Goal: Information Seeking & Learning: Learn about a topic

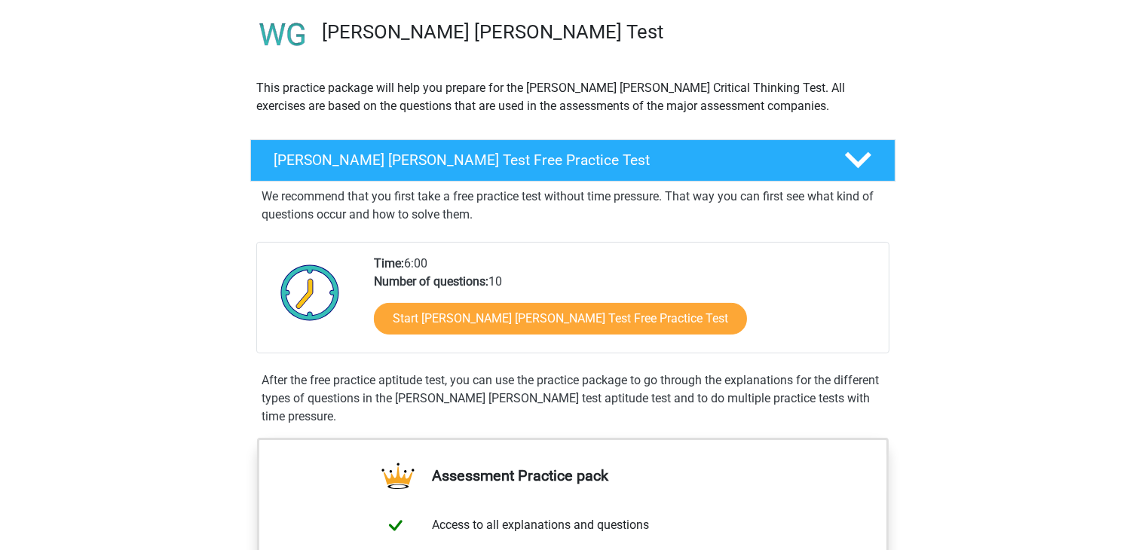
scroll to position [115, 0]
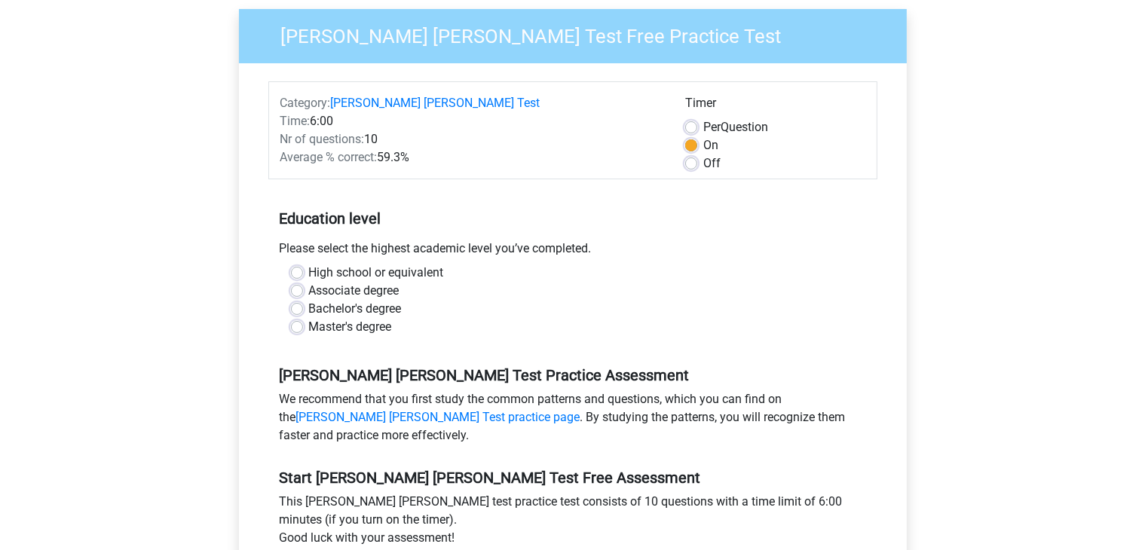
scroll to position [134, 0]
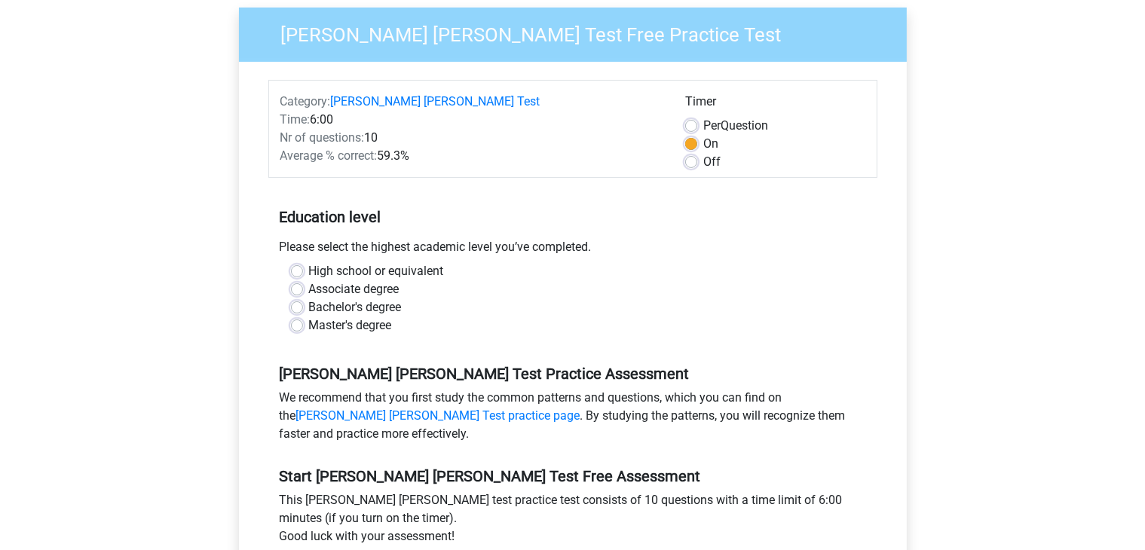
click at [383, 298] on label "Bachelor's degree" at bounding box center [355, 307] width 93 height 18
click at [303, 298] on input "Bachelor's degree" at bounding box center [297, 305] width 12 height 15
radio input "true"
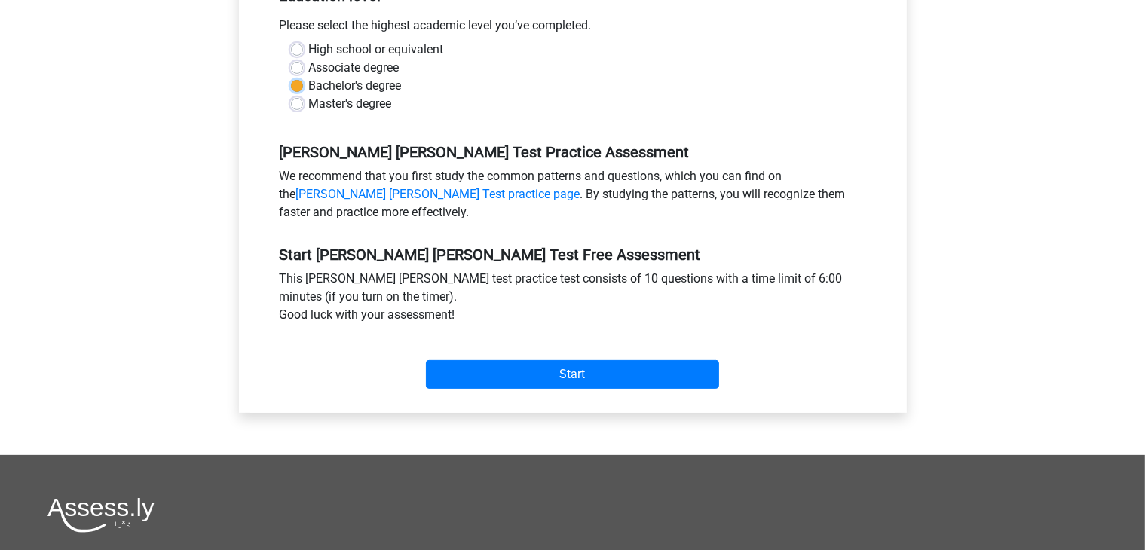
scroll to position [357, 0]
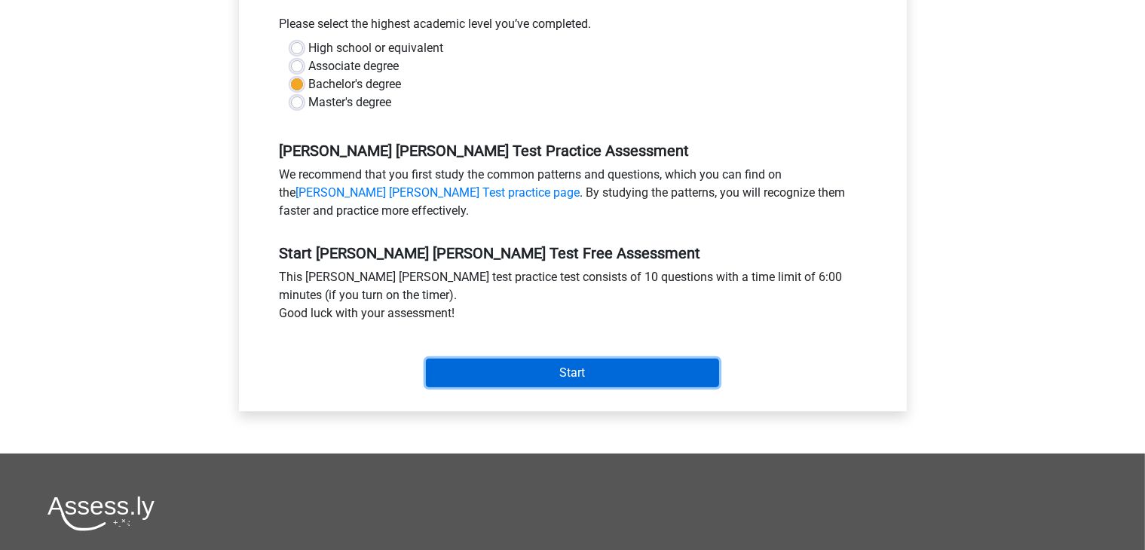
click at [567, 359] on input "Start" at bounding box center [572, 373] width 293 height 29
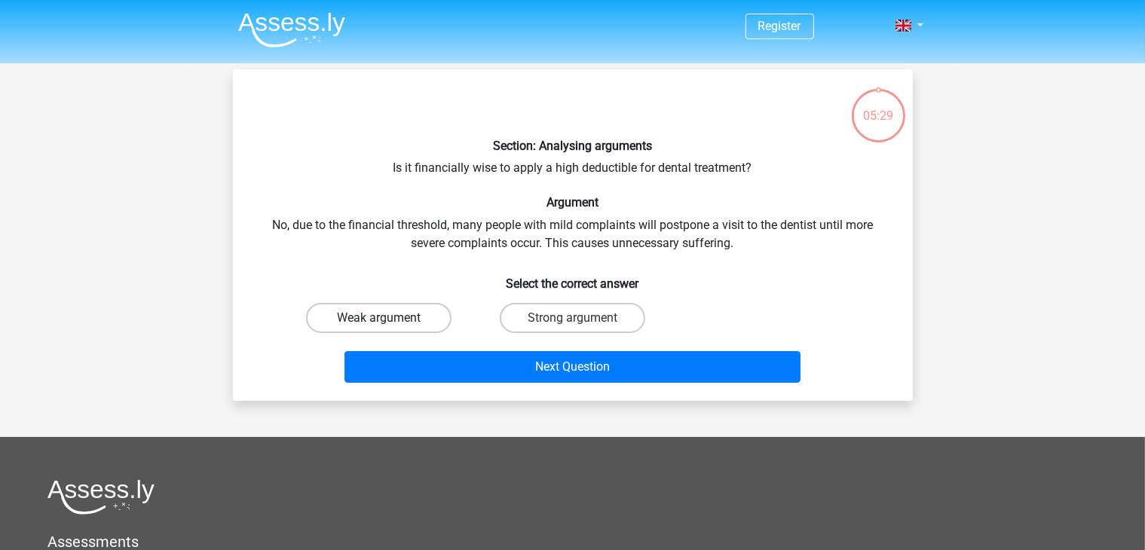
click at [426, 330] on label "Weak argument" at bounding box center [378, 318] width 145 height 30
click at [388, 328] on input "Weak argument" at bounding box center [383, 323] width 10 height 10
radio input "true"
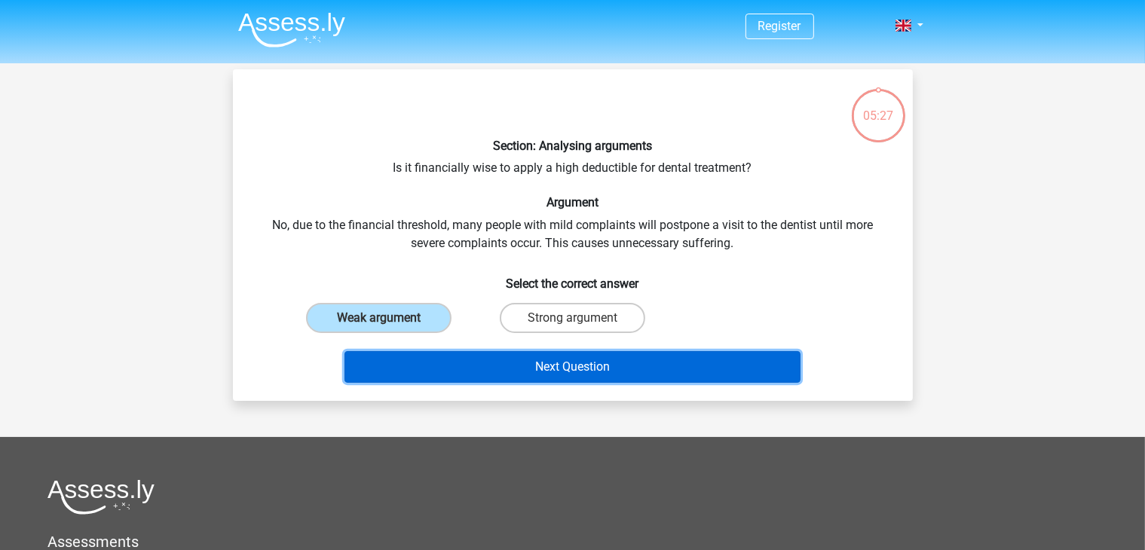
click at [534, 368] on button "Next Question" at bounding box center [572, 367] width 456 height 32
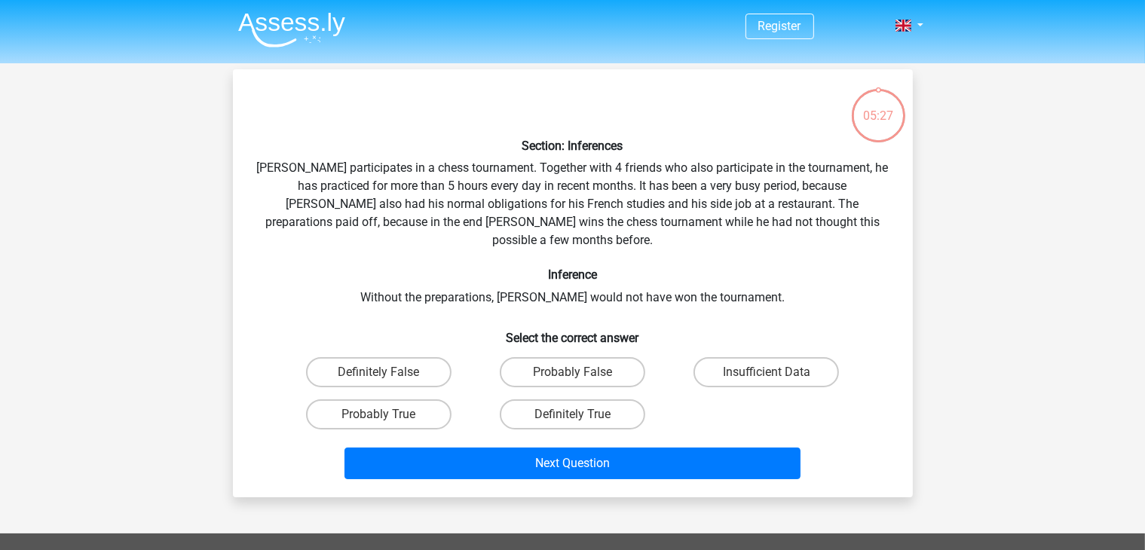
scroll to position [69, 0]
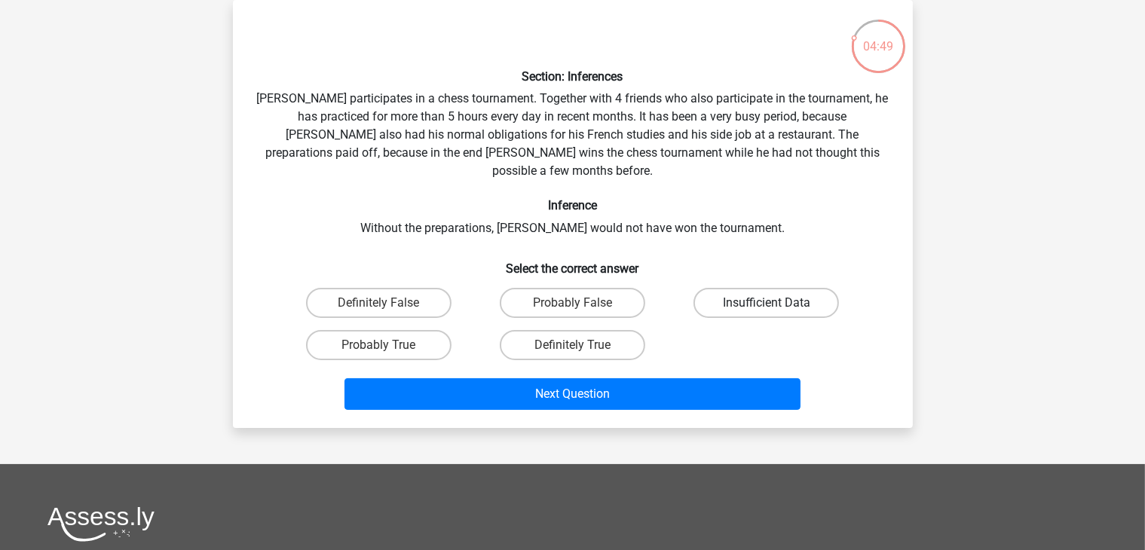
click at [754, 294] on label "Insufficient Data" at bounding box center [765, 303] width 145 height 30
click at [766, 303] on input "Insufficient Data" at bounding box center [771, 308] width 10 height 10
radio input "true"
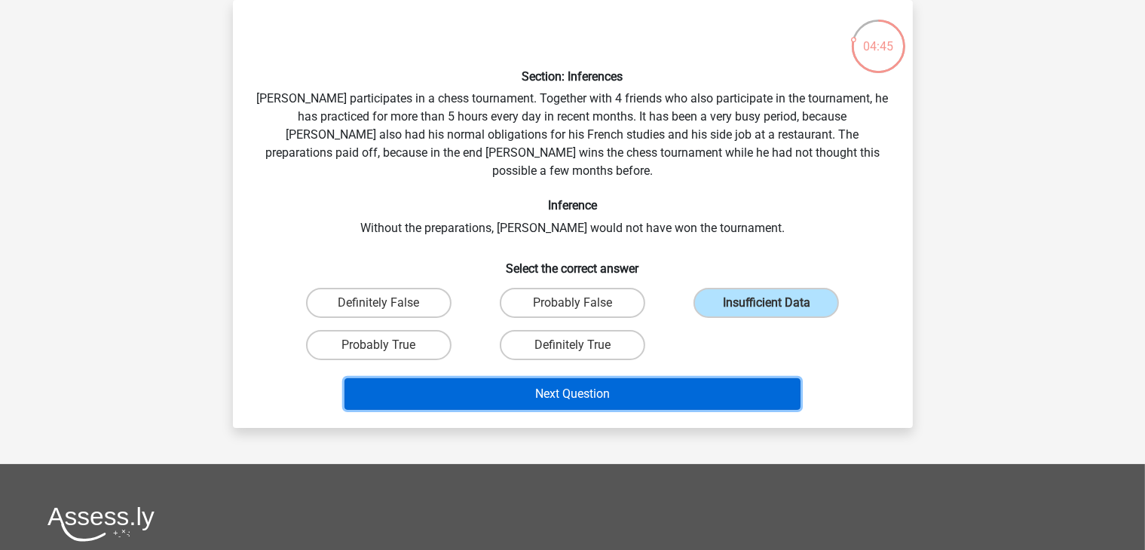
click at [702, 378] on button "Next Question" at bounding box center [572, 394] width 456 height 32
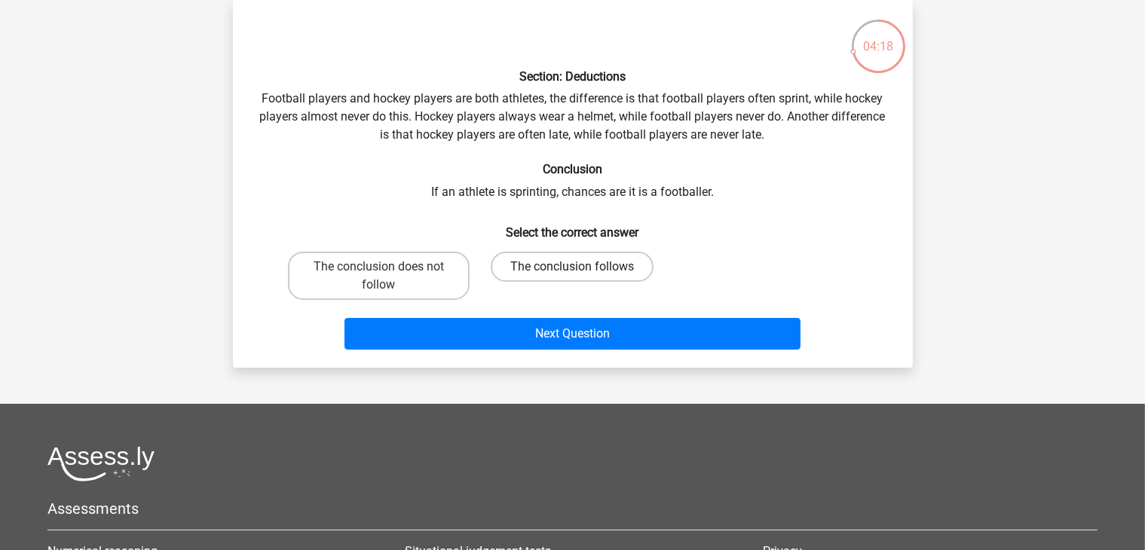
click at [600, 274] on label "The conclusion follows" at bounding box center [572, 267] width 163 height 30
click at [582, 274] on input "The conclusion follows" at bounding box center [577, 272] width 10 height 10
radio input "true"
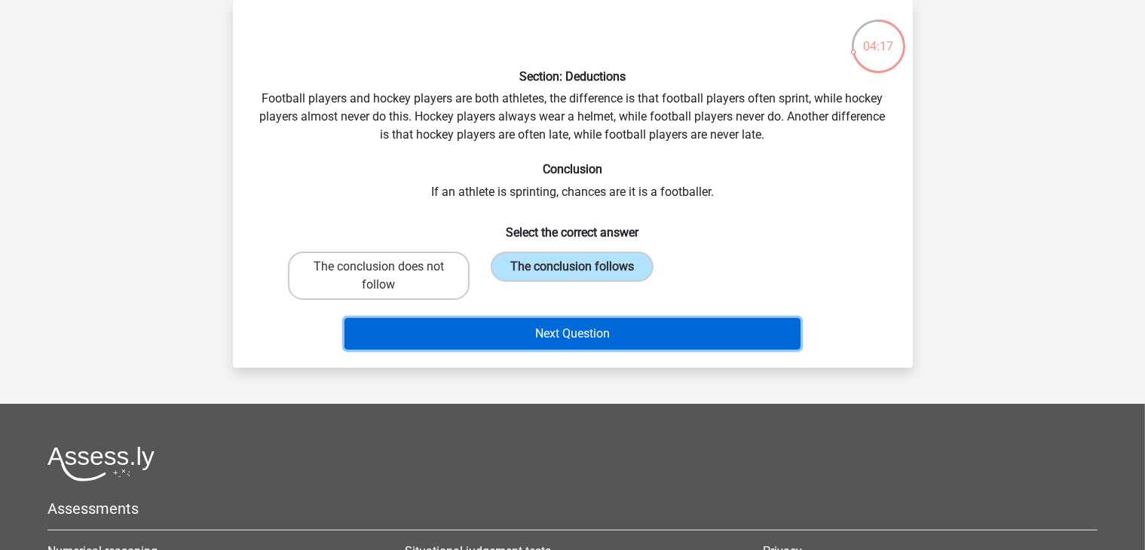
click at [646, 334] on button "Next Question" at bounding box center [572, 334] width 456 height 32
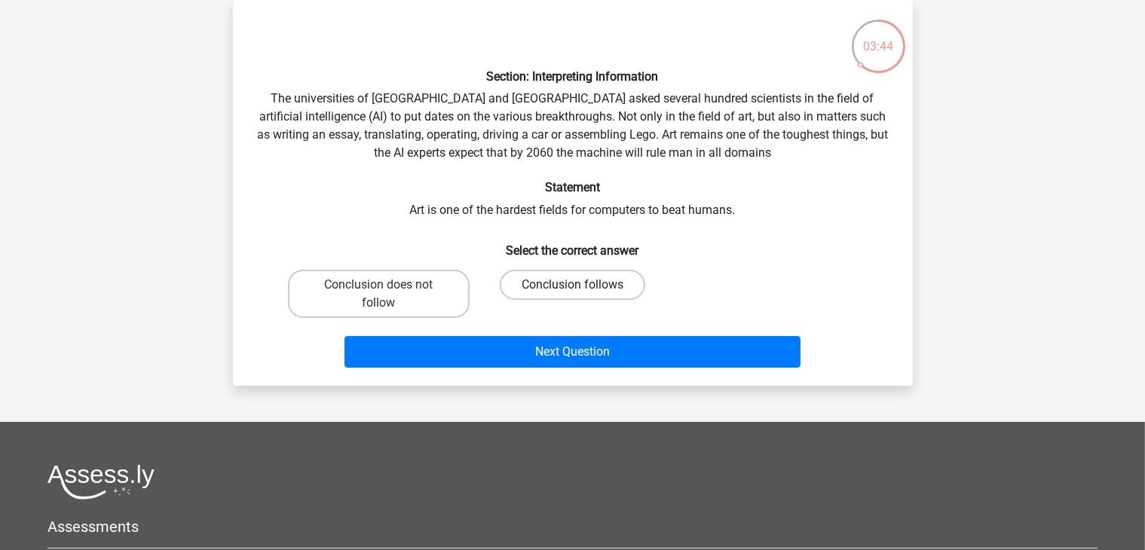
click at [605, 284] on label "Conclusion follows" at bounding box center [572, 285] width 145 height 30
click at [582, 285] on input "Conclusion follows" at bounding box center [577, 290] width 10 height 10
radio input "true"
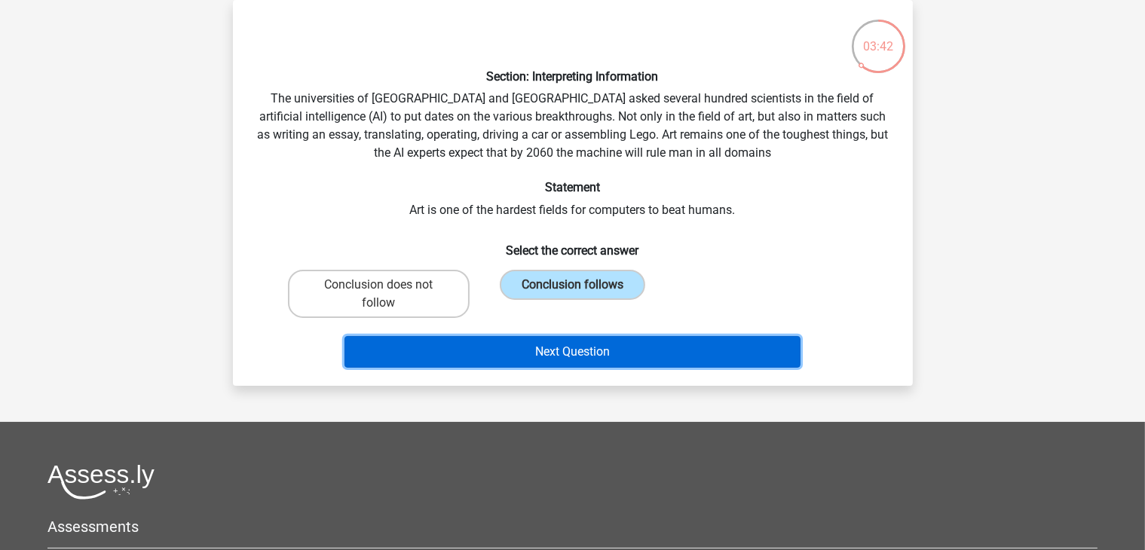
click at [658, 347] on button "Next Question" at bounding box center [572, 352] width 456 height 32
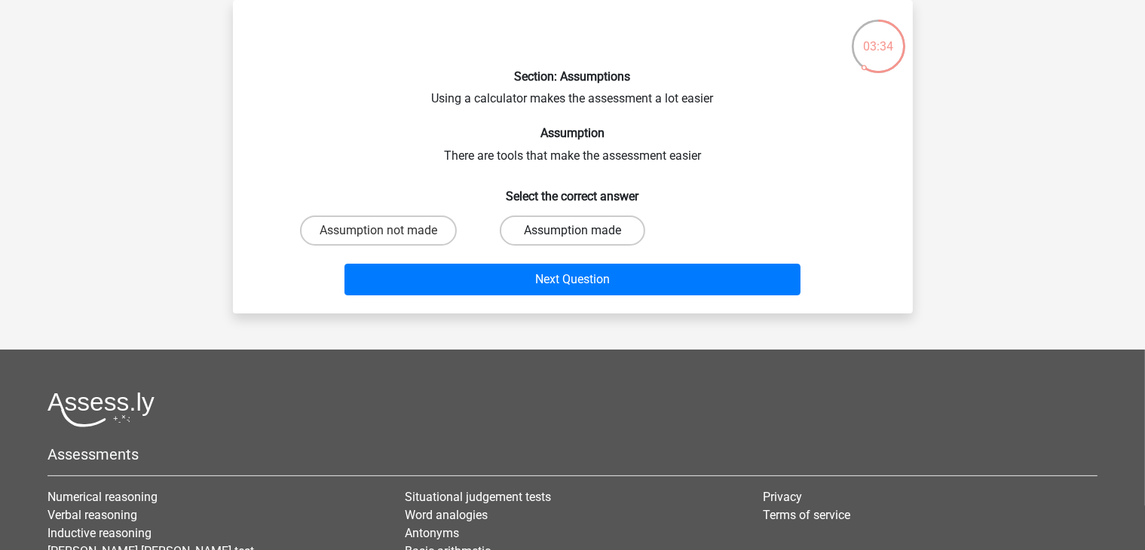
click at [542, 233] on label "Assumption made" at bounding box center [572, 230] width 145 height 30
click at [572, 233] on input "Assumption made" at bounding box center [577, 236] width 10 height 10
radio input "true"
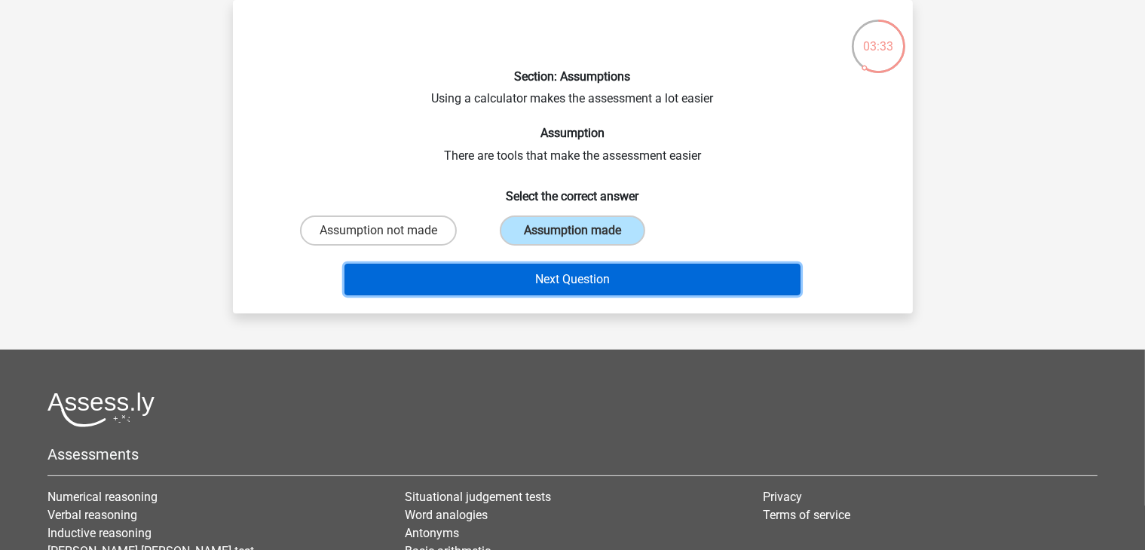
click at [575, 274] on button "Next Question" at bounding box center [572, 280] width 456 height 32
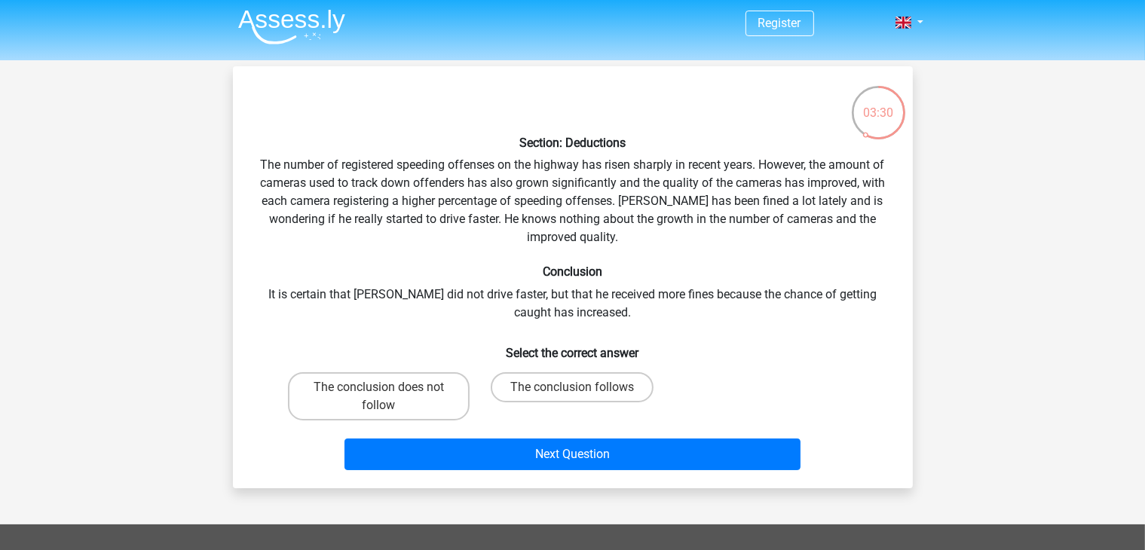
scroll to position [4, 0]
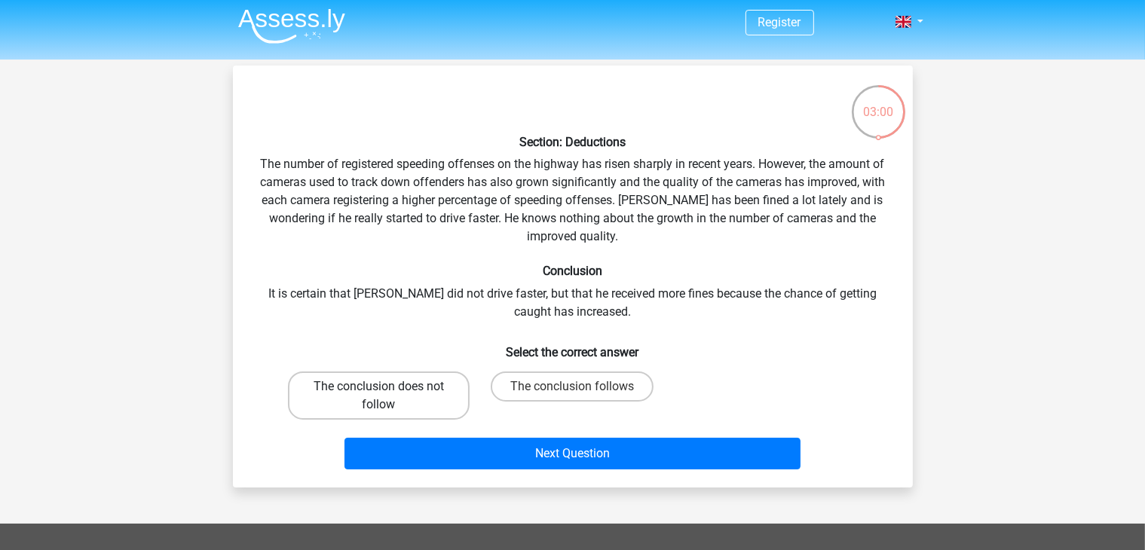
click at [403, 374] on label "The conclusion does not follow" at bounding box center [379, 395] width 182 height 48
click at [388, 387] on input "The conclusion does not follow" at bounding box center [383, 392] width 10 height 10
radio input "true"
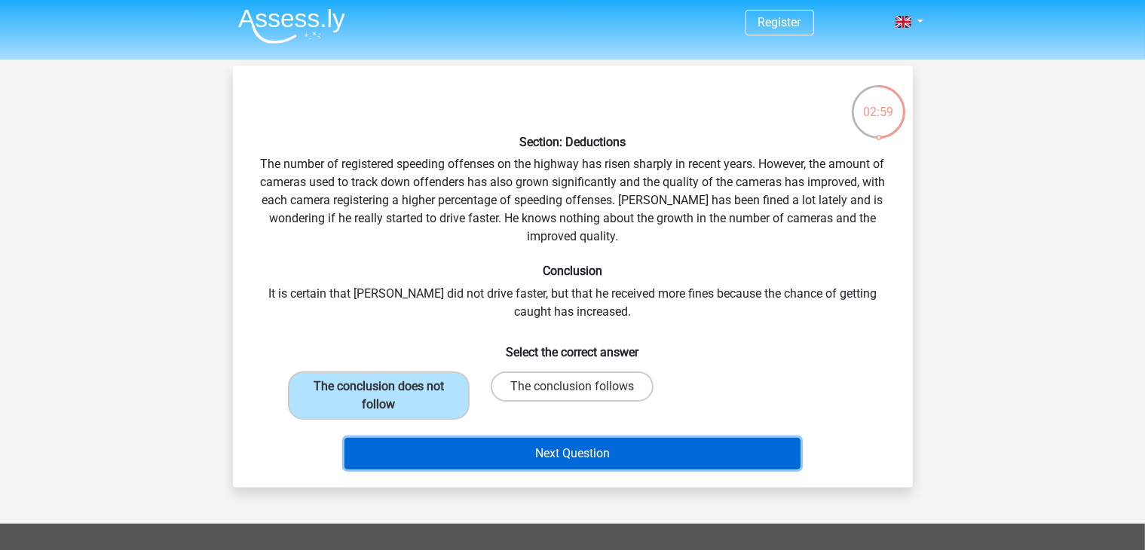
click at [536, 449] on button "Next Question" at bounding box center [572, 454] width 456 height 32
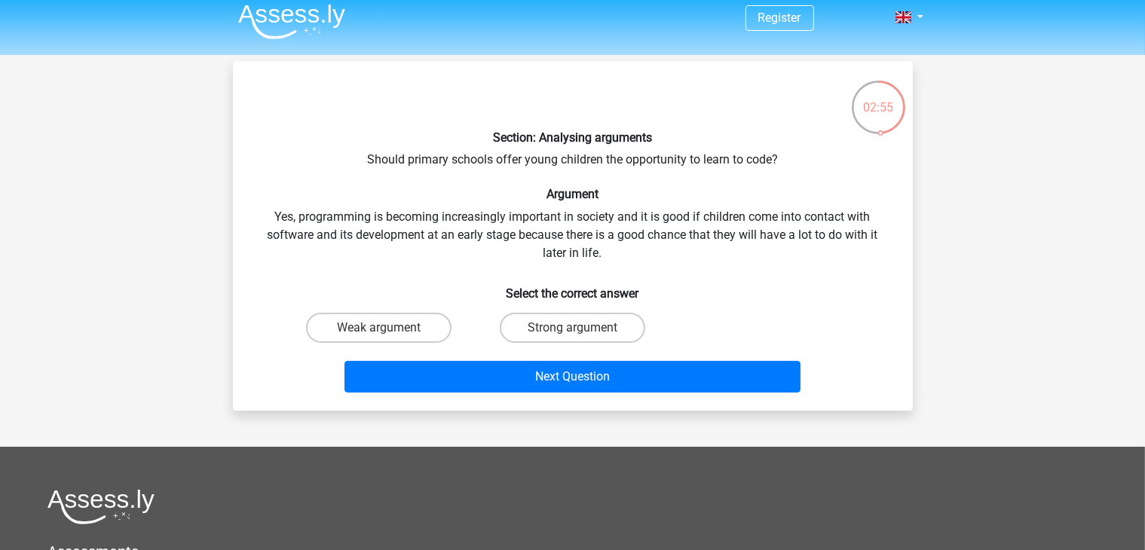
scroll to position [0, 0]
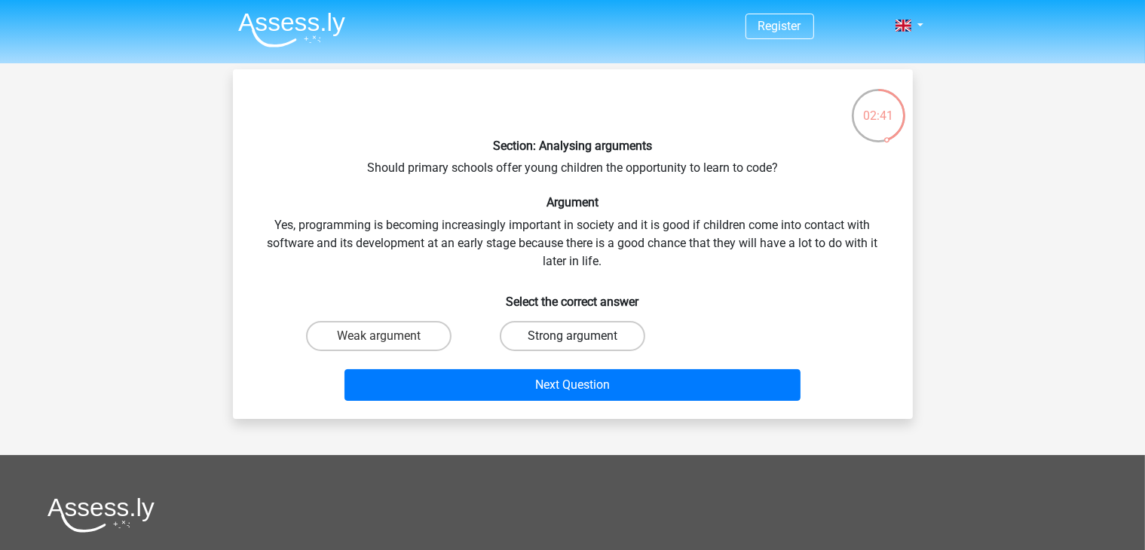
click at [618, 326] on label "Strong argument" at bounding box center [572, 336] width 145 height 30
click at [582, 336] on input "Strong argument" at bounding box center [577, 341] width 10 height 10
radio input "true"
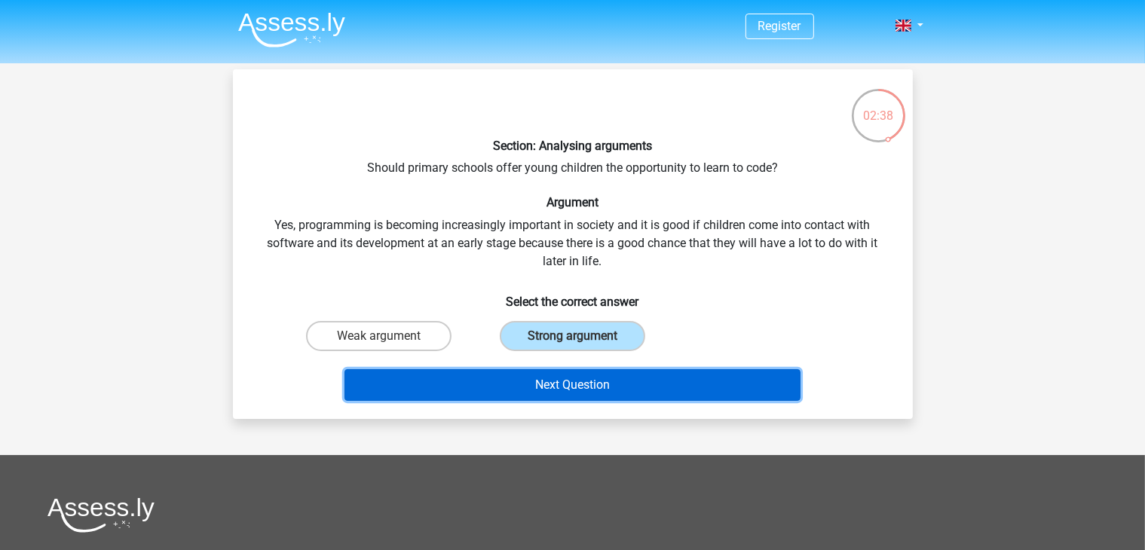
click at [646, 379] on button "Next Question" at bounding box center [572, 385] width 456 height 32
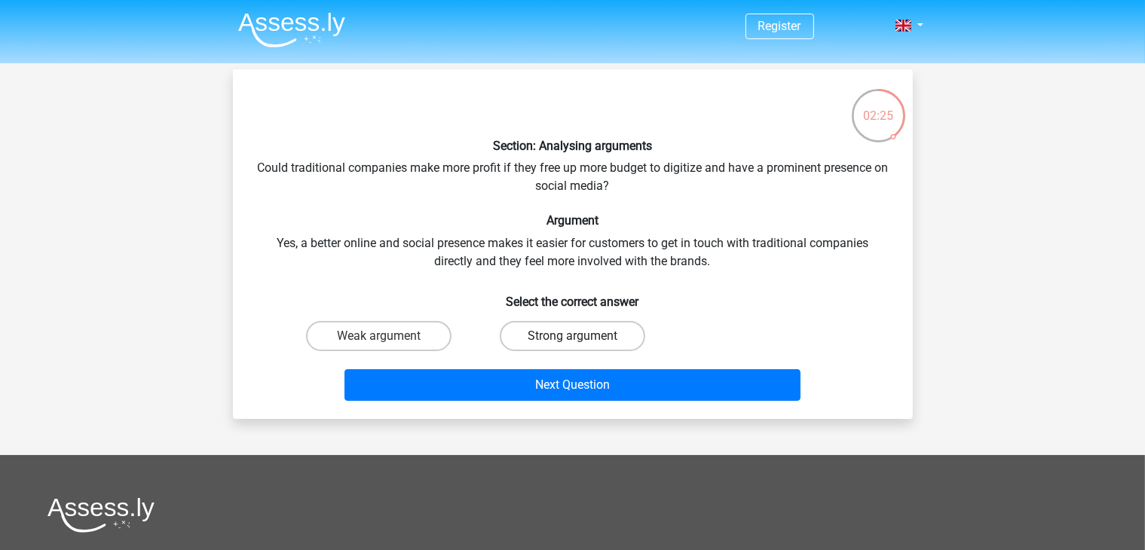
click at [596, 343] on label "Strong argument" at bounding box center [572, 336] width 145 height 30
click at [582, 343] on input "Strong argument" at bounding box center [577, 341] width 10 height 10
radio input "true"
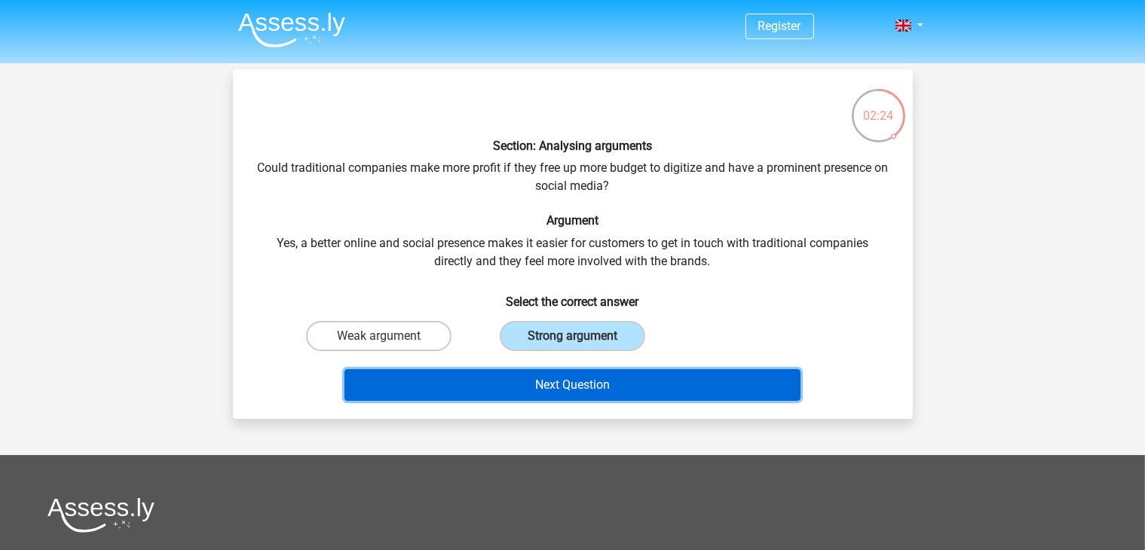
click at [630, 375] on button "Next Question" at bounding box center [572, 385] width 456 height 32
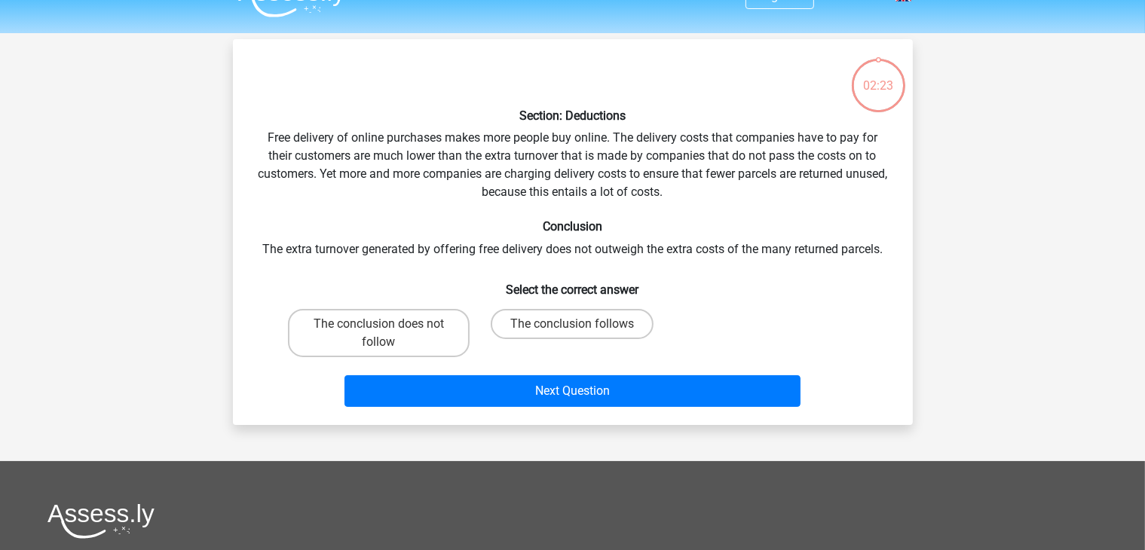
scroll to position [69, 0]
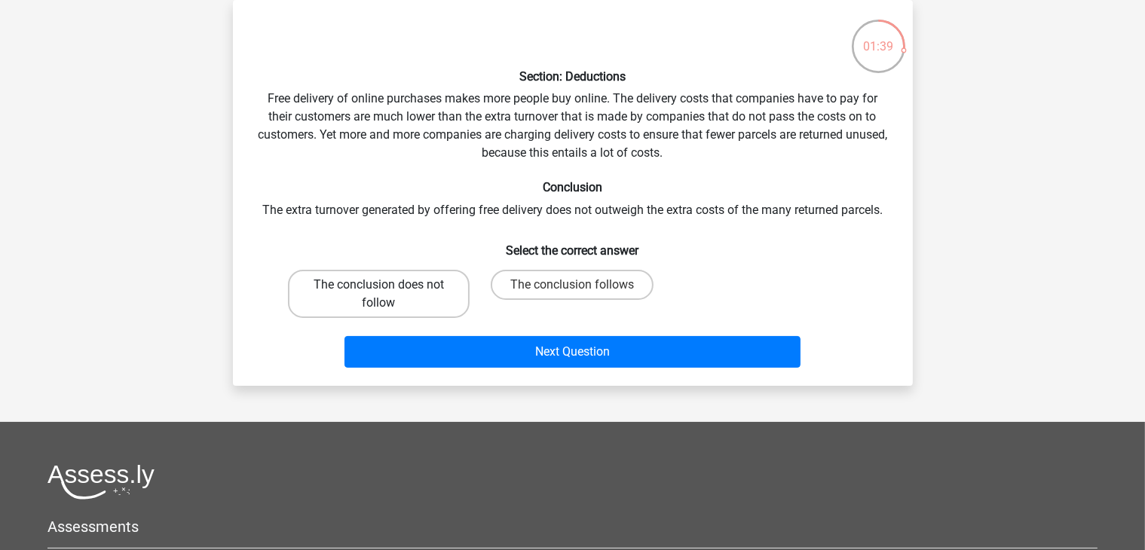
click at [393, 298] on label "The conclusion does not follow" at bounding box center [379, 294] width 182 height 48
click at [388, 295] on input "The conclusion does not follow" at bounding box center [383, 290] width 10 height 10
radio input "true"
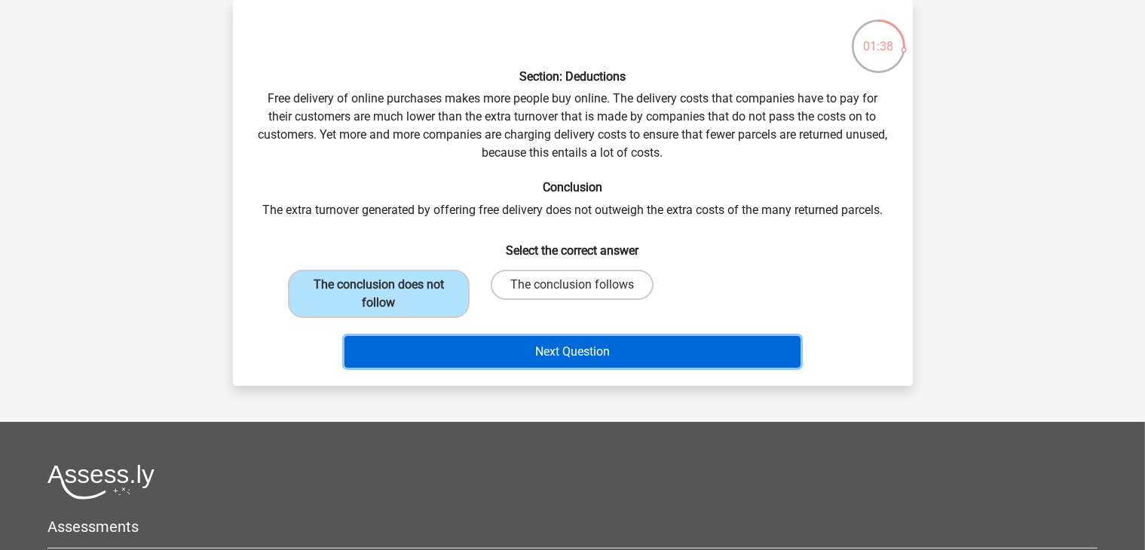
click at [524, 344] on button "Next Question" at bounding box center [572, 352] width 456 height 32
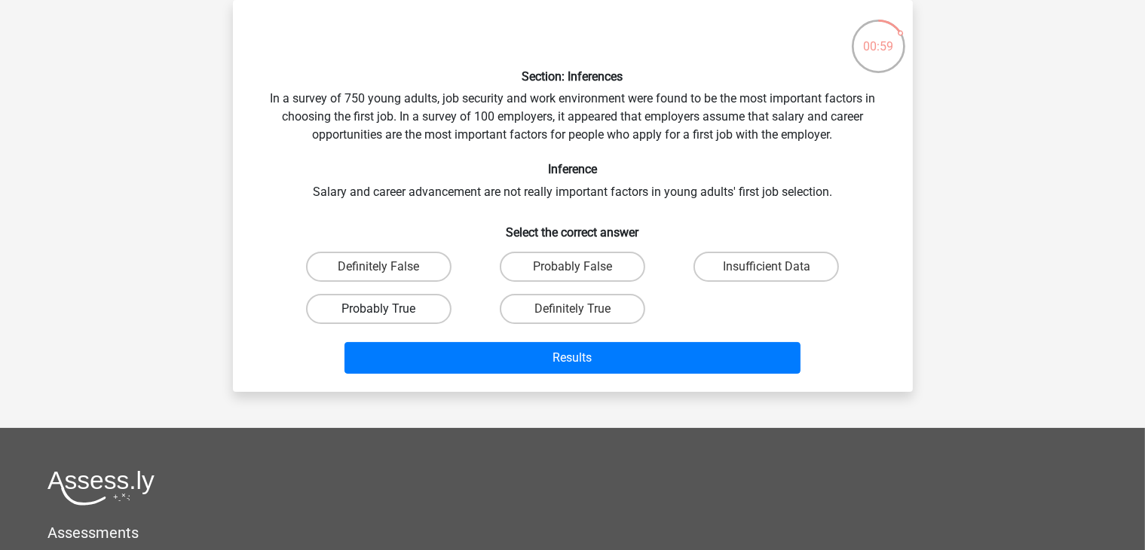
click at [399, 308] on label "Probably True" at bounding box center [378, 309] width 145 height 30
click at [388, 309] on input "Probably True" at bounding box center [383, 314] width 10 height 10
radio input "true"
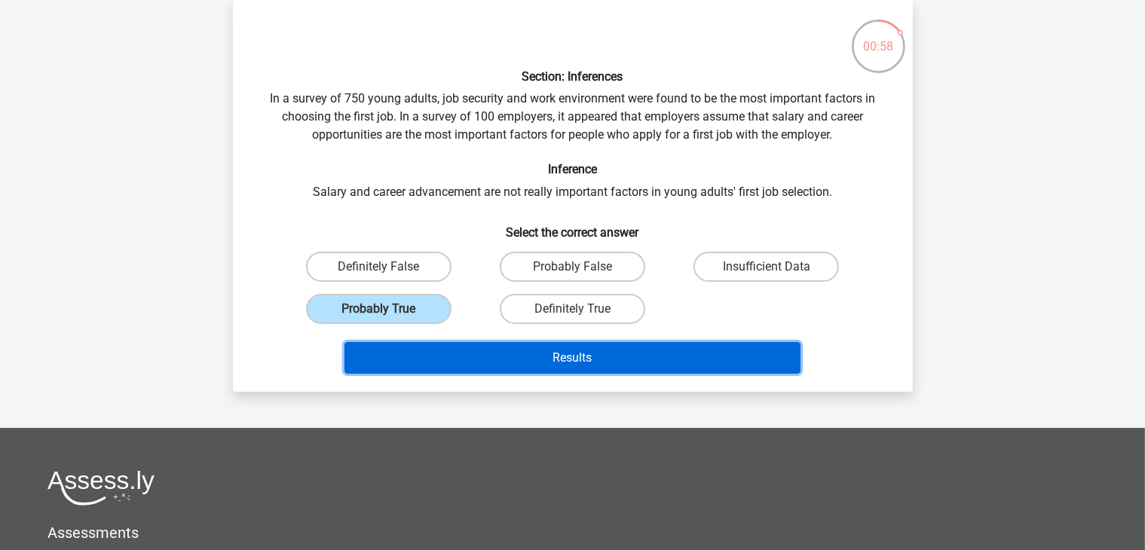
click at [452, 346] on button "Results" at bounding box center [572, 358] width 456 height 32
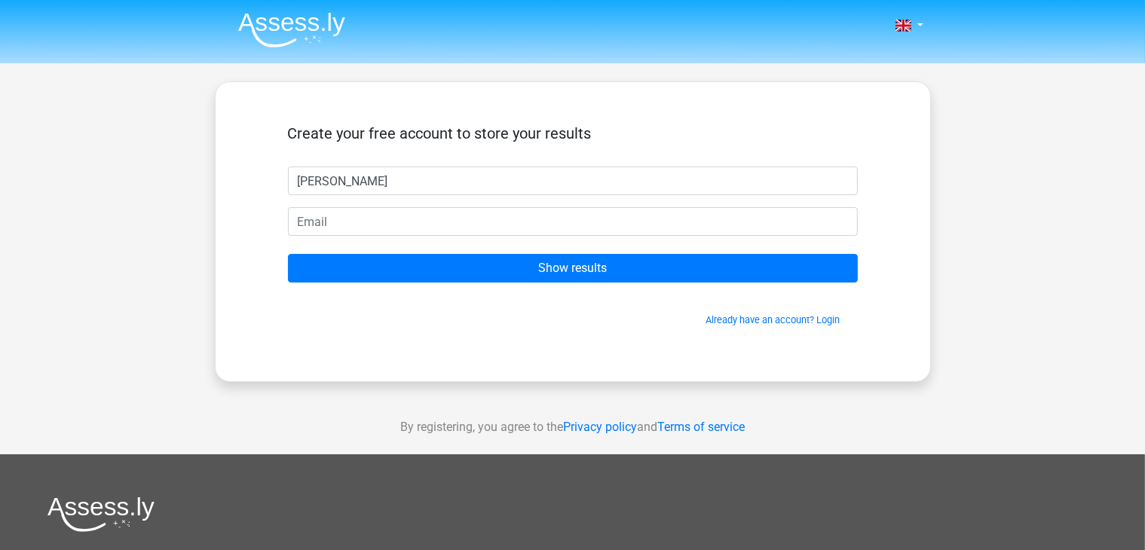
type input "nick"
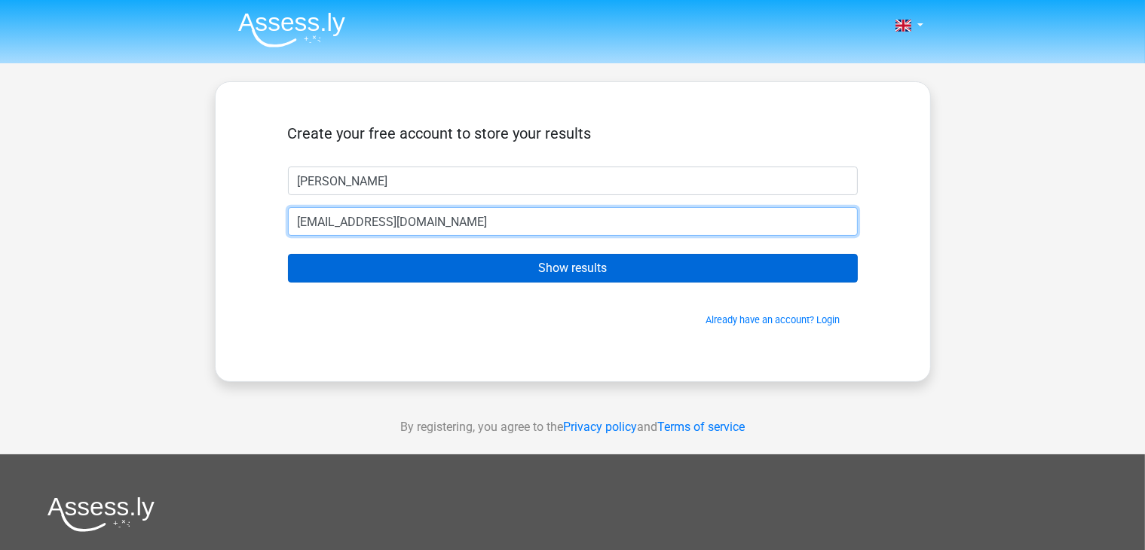
type input "nickcurrie17@gmail.com"
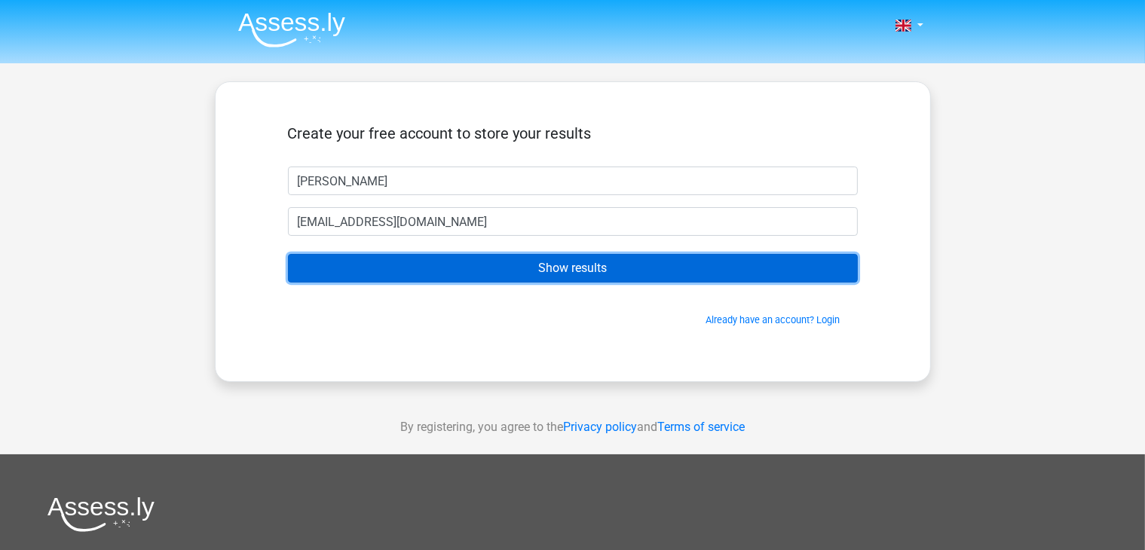
click at [576, 281] on input "Show results" at bounding box center [573, 268] width 570 height 29
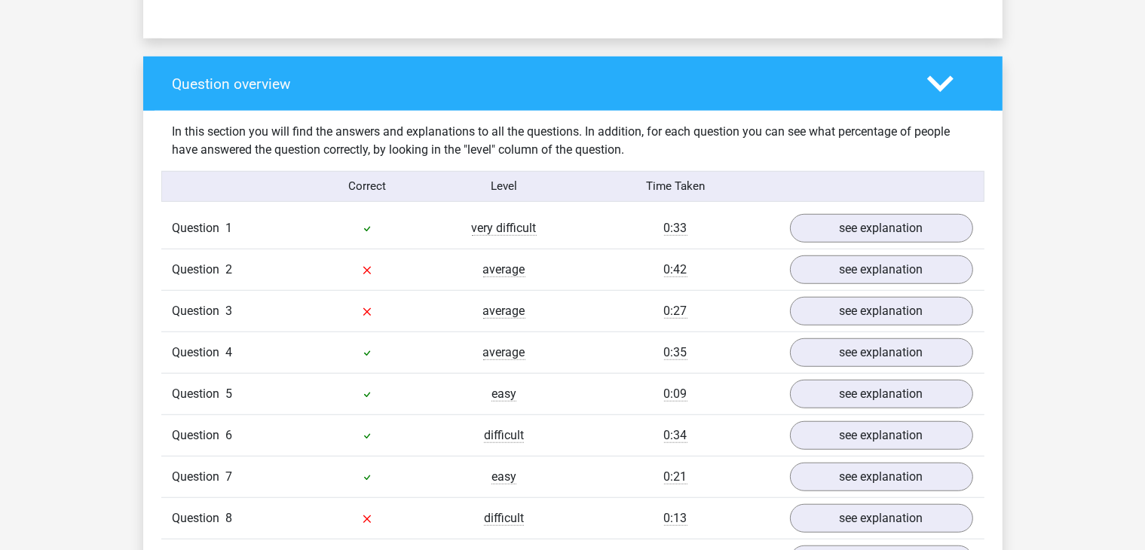
scroll to position [1078, 0]
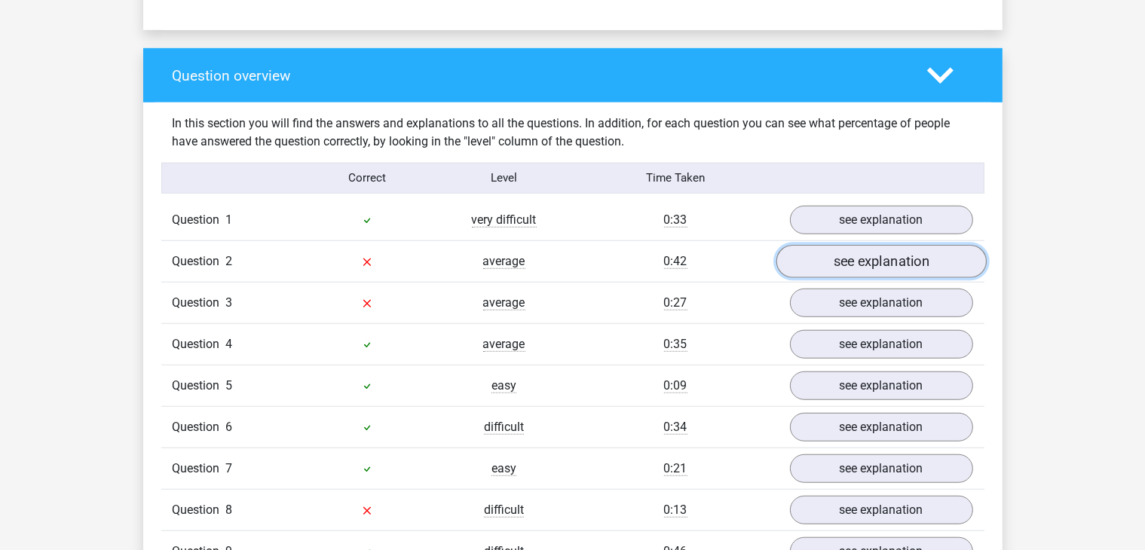
click at [812, 248] on link "see explanation" at bounding box center [880, 261] width 210 height 33
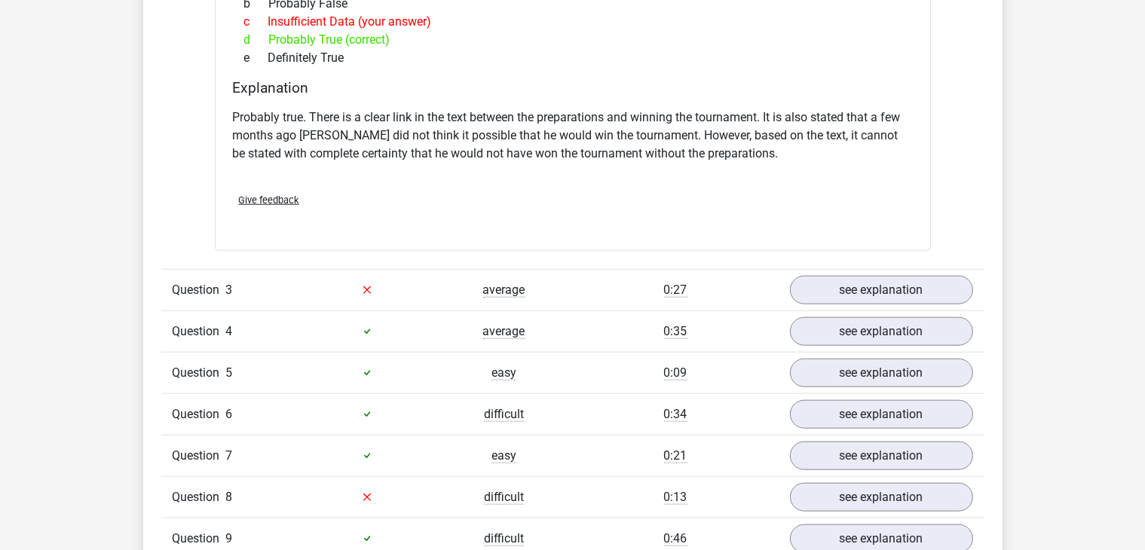
scroll to position [1581, 0]
click at [828, 286] on link "see explanation" at bounding box center [880, 290] width 210 height 33
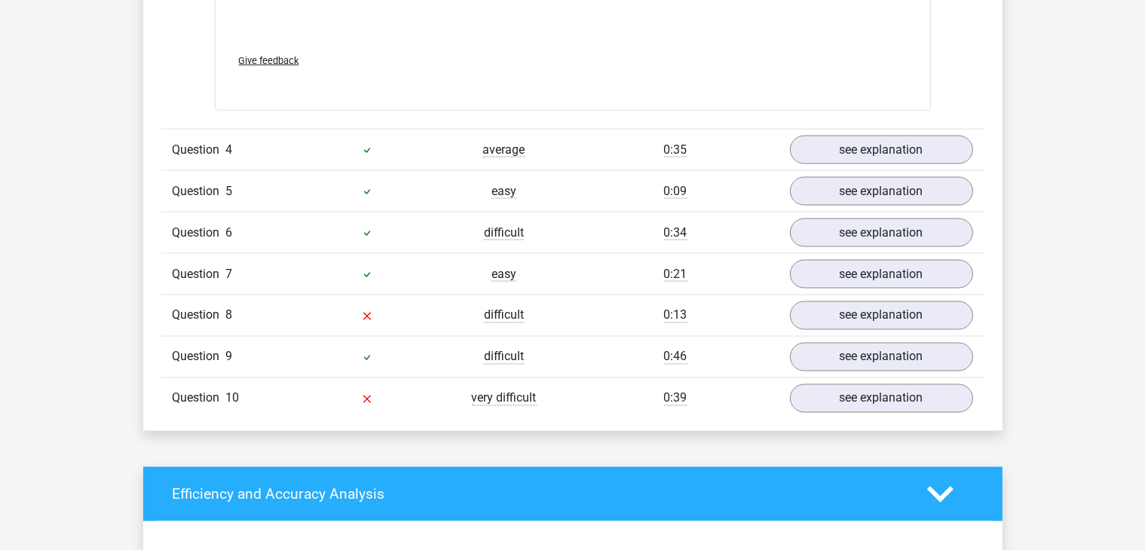
scroll to position [2575, 0]
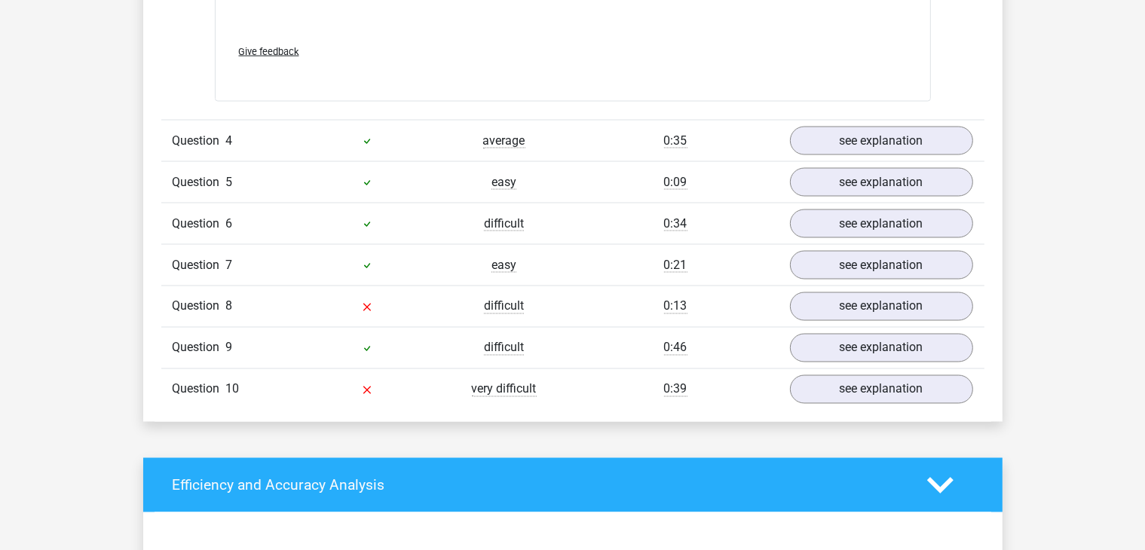
click at [786, 292] on div "see explanation" at bounding box center [881, 306] width 206 height 29
click at [820, 299] on link "see explanation" at bounding box center [880, 306] width 210 height 33
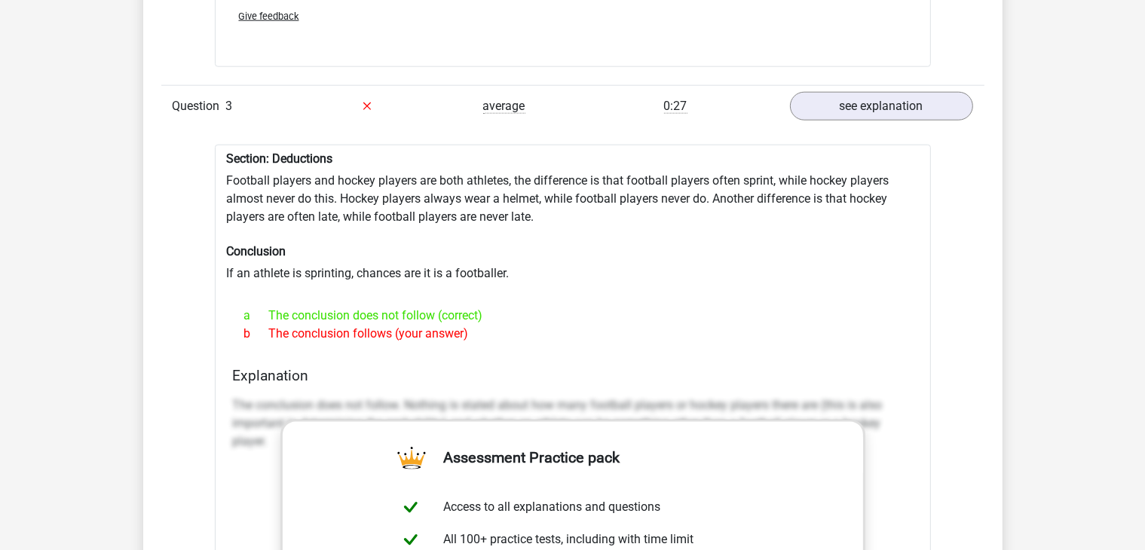
scroll to position [1760, 0]
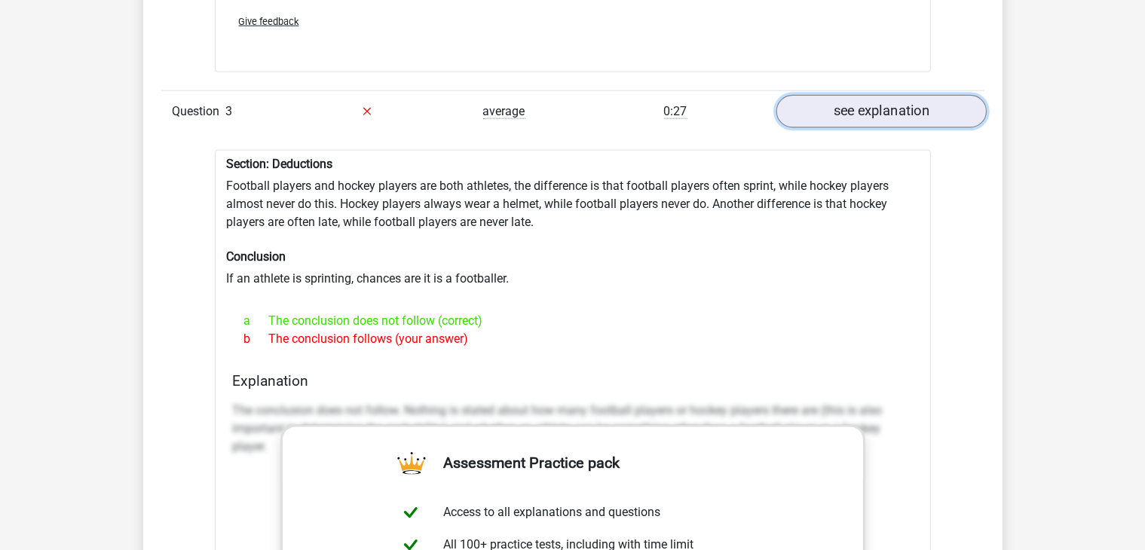
click at [830, 112] on link "see explanation" at bounding box center [880, 111] width 210 height 33
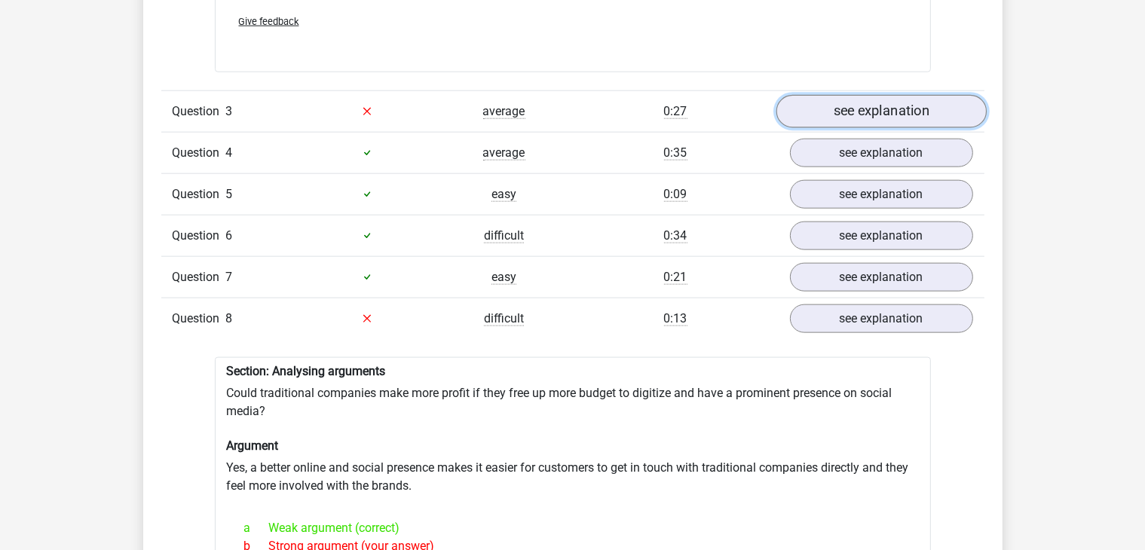
click at [858, 105] on link "see explanation" at bounding box center [880, 111] width 210 height 33
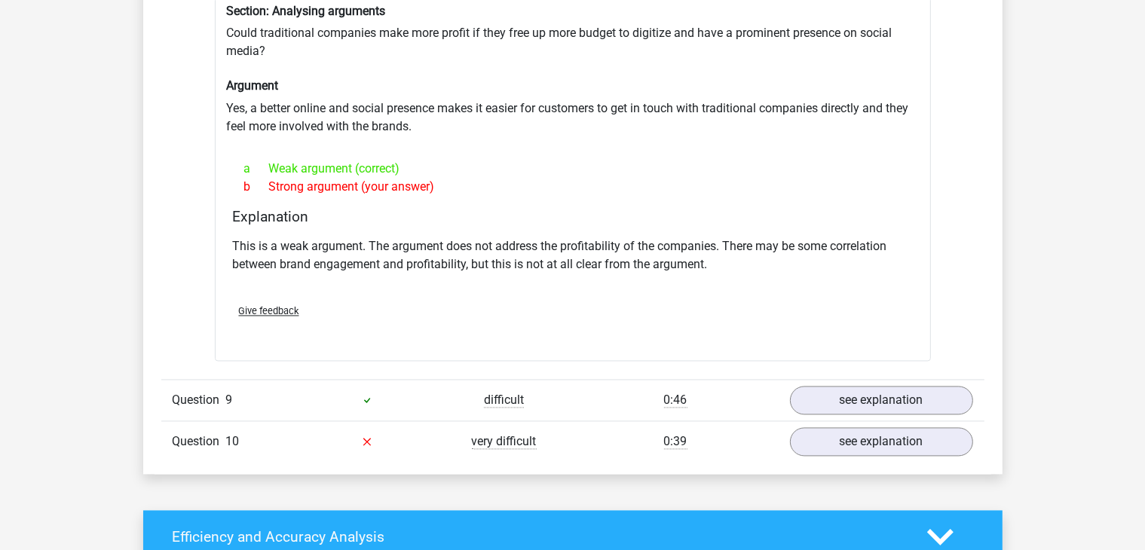
scroll to position [2926, 0]
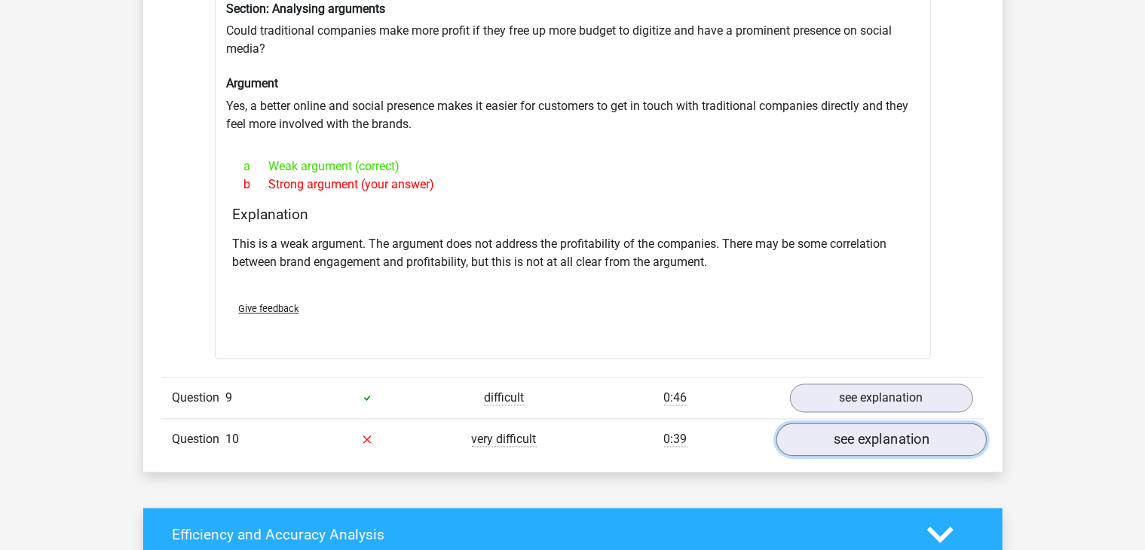
click at [802, 426] on link "see explanation" at bounding box center [880, 439] width 210 height 33
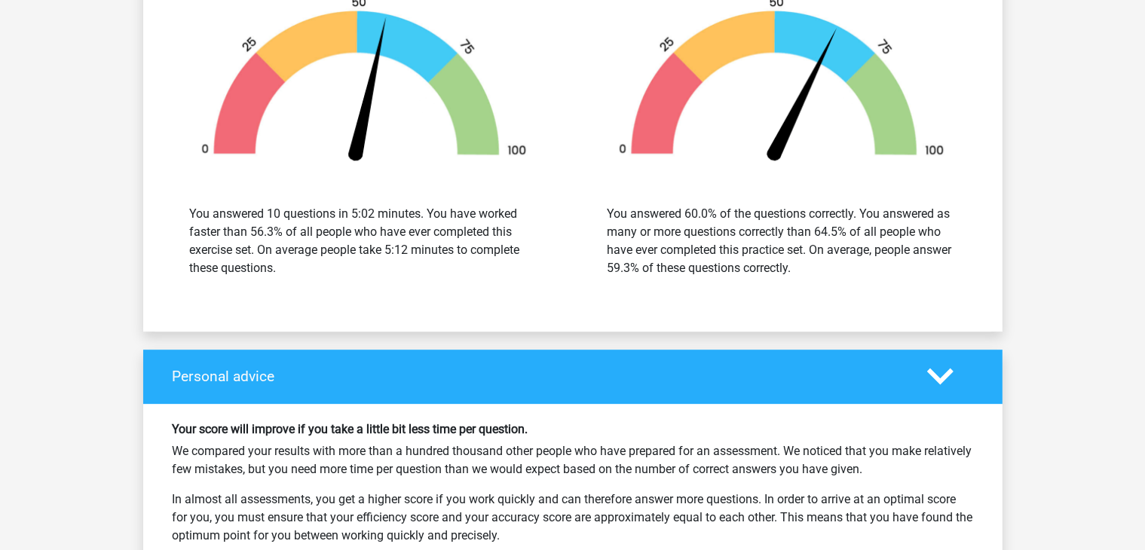
scroll to position [4477, 0]
